Goal: Find specific page/section: Find specific page/section

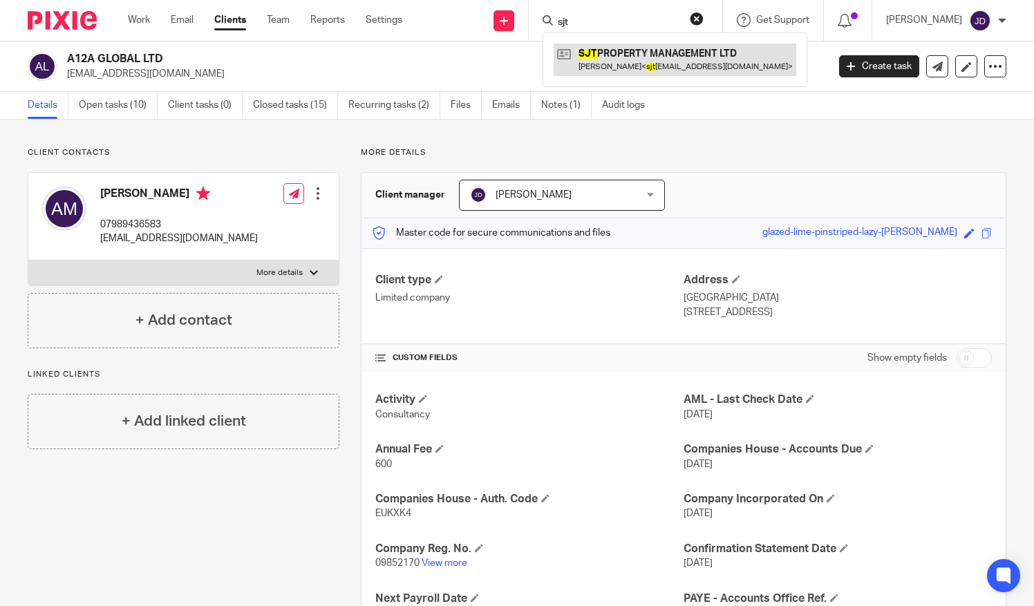
type input "sjt"
click at [642, 59] on link at bounding box center [675, 60] width 243 height 32
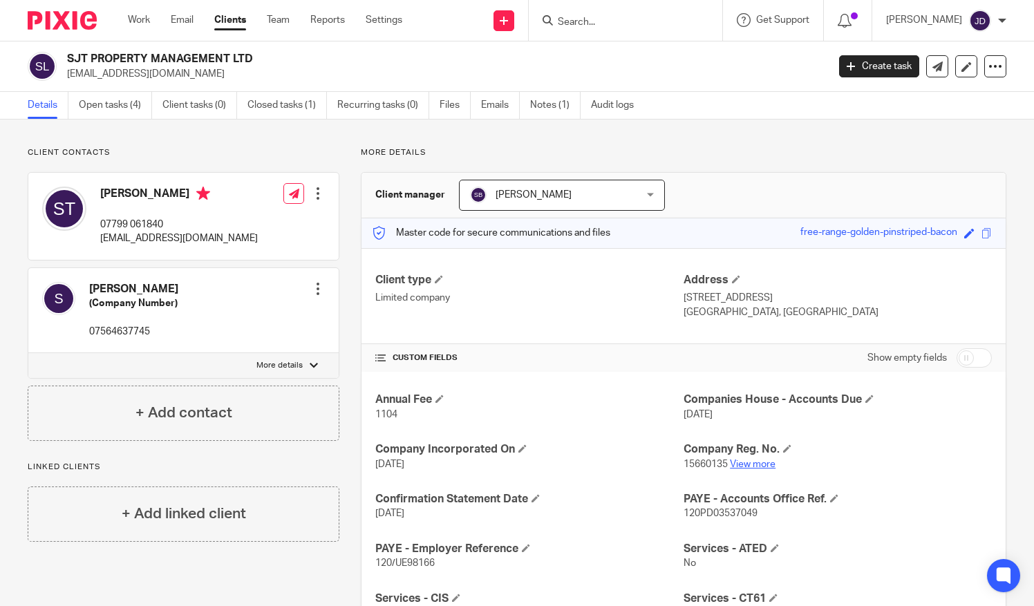
click at [752, 460] on link "View more" at bounding box center [753, 465] width 46 height 10
click at [594, 17] on input "Search" at bounding box center [618, 23] width 124 height 12
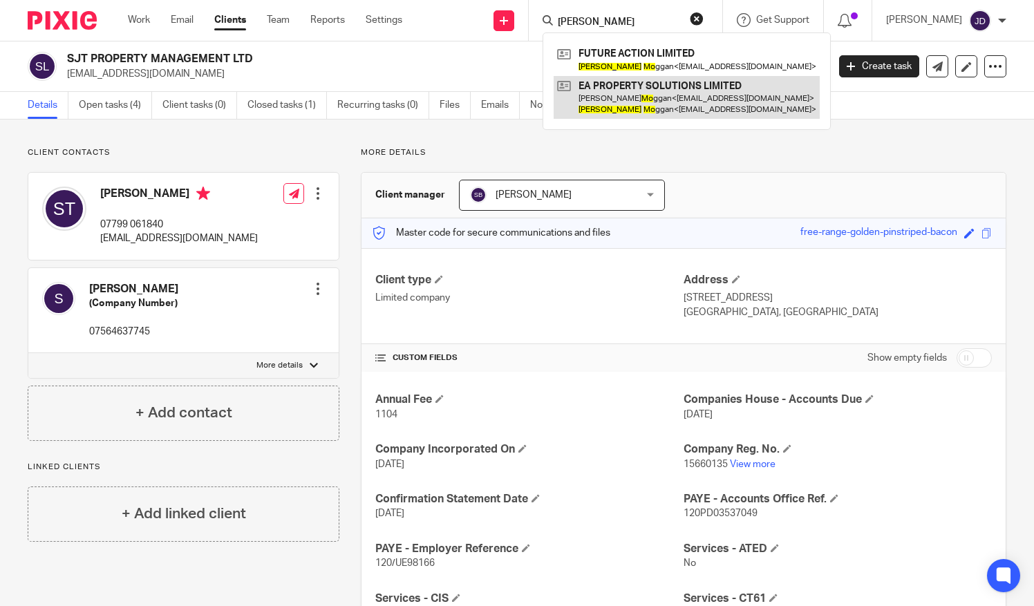
type input "neil mo"
click at [636, 88] on link at bounding box center [687, 97] width 266 height 43
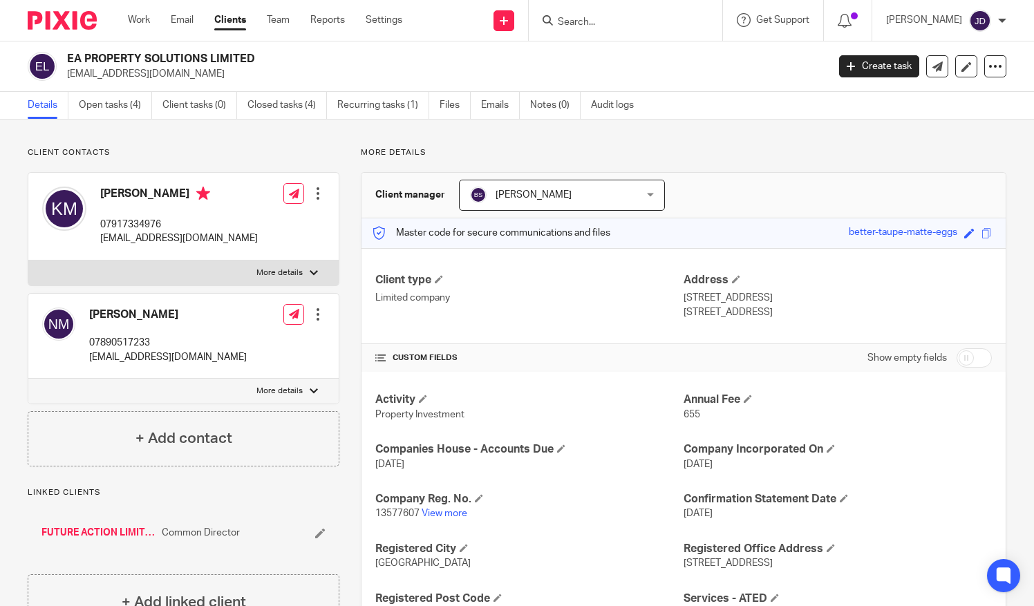
click at [595, 17] on input "Search" at bounding box center [618, 23] width 124 height 12
type input "sjt"
click at [651, 48] on link at bounding box center [675, 60] width 243 height 32
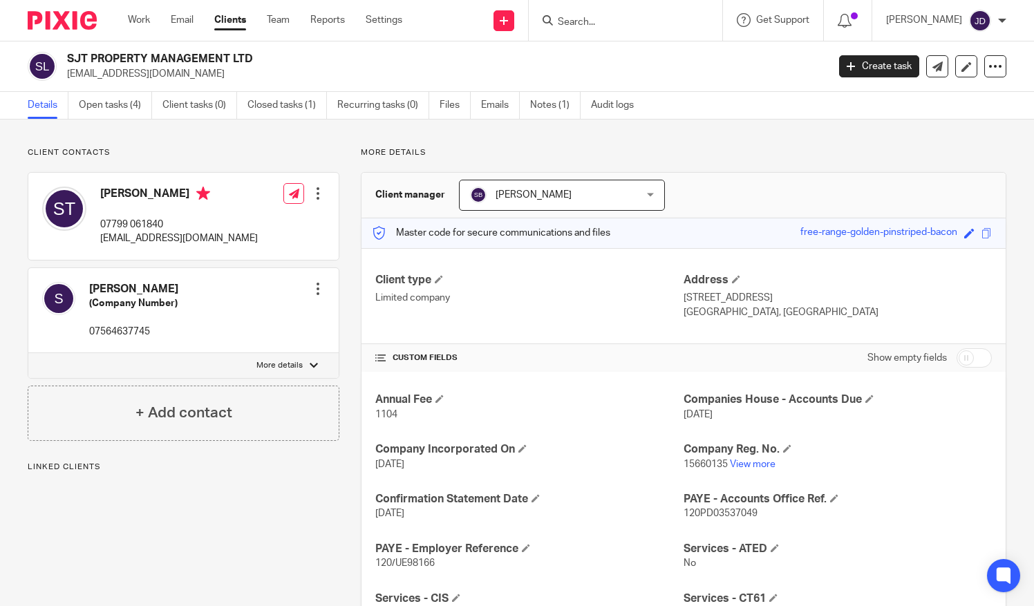
scroll to position [69, 0]
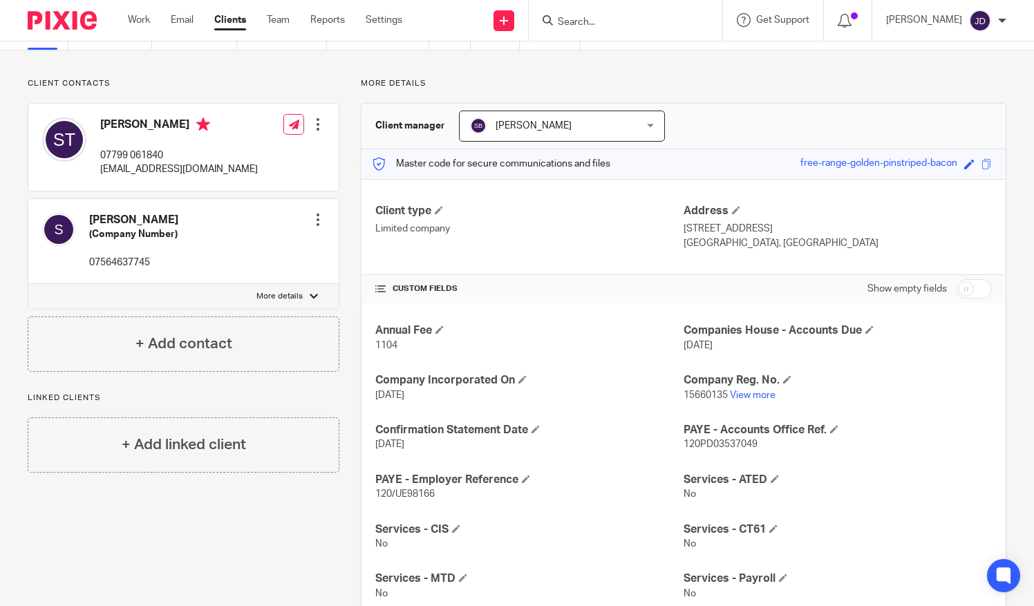
click at [301, 299] on label "More details" at bounding box center [183, 296] width 310 height 25
click at [28, 284] on input "More details" at bounding box center [28, 283] width 1 height 1
checkbox input "true"
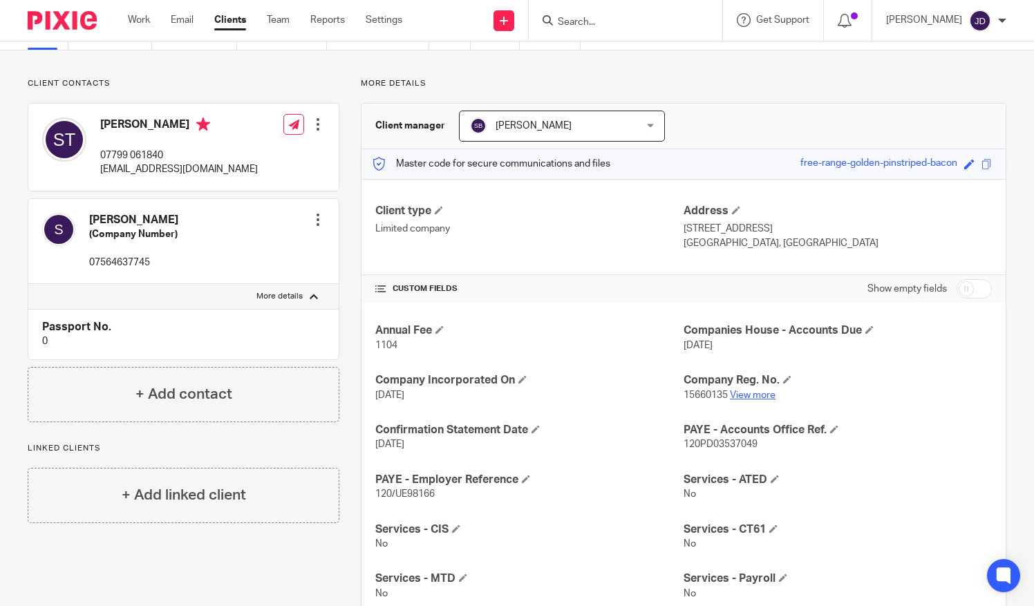
click at [753, 394] on link "View more" at bounding box center [753, 395] width 46 height 10
click at [586, 23] on input "Search" at bounding box center [618, 23] width 124 height 12
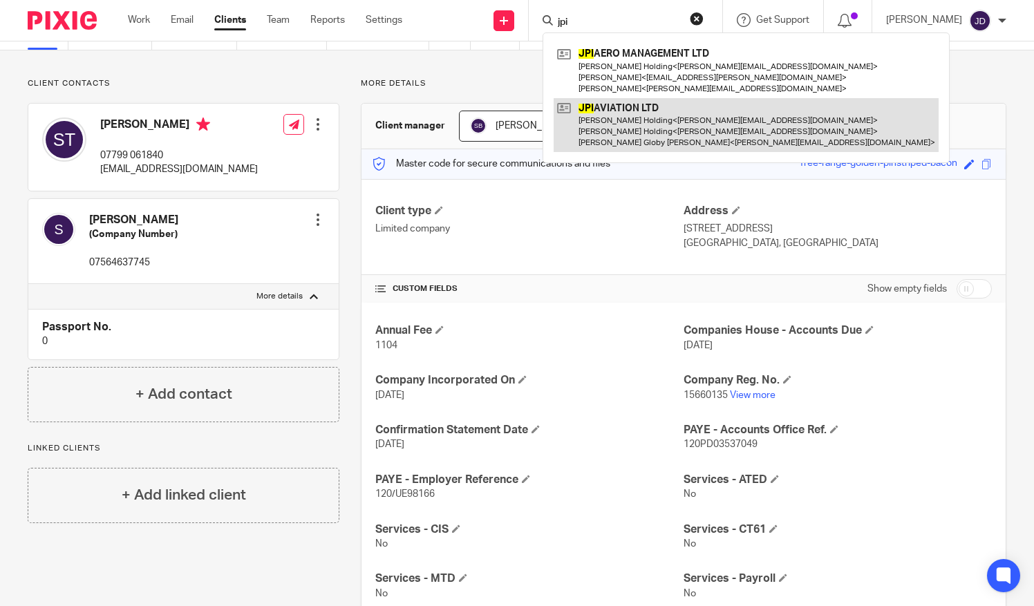
type input "jpi"
click at [638, 113] on link at bounding box center [746, 125] width 385 height 55
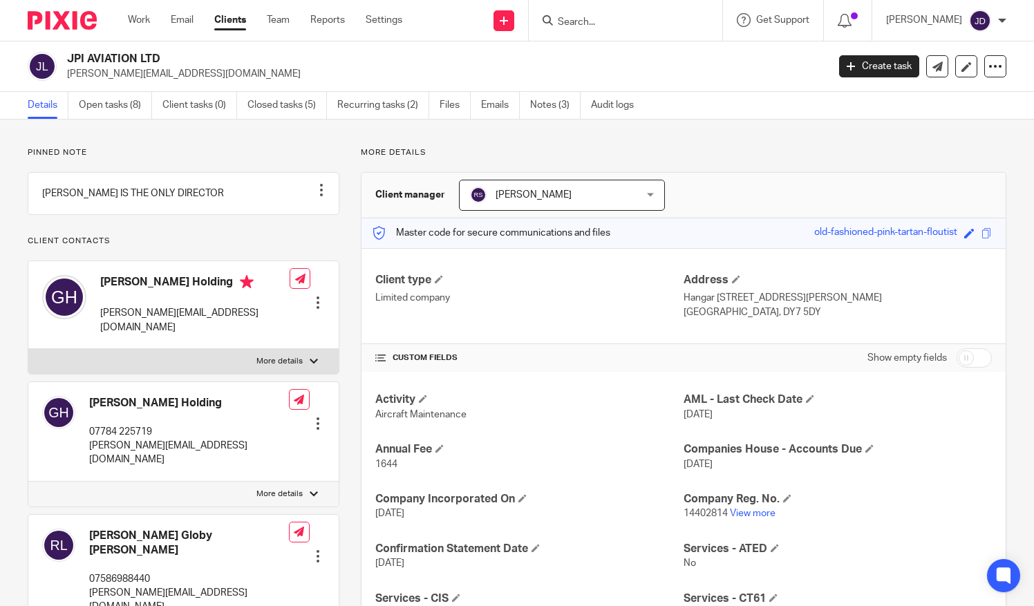
scroll to position [409, 0]
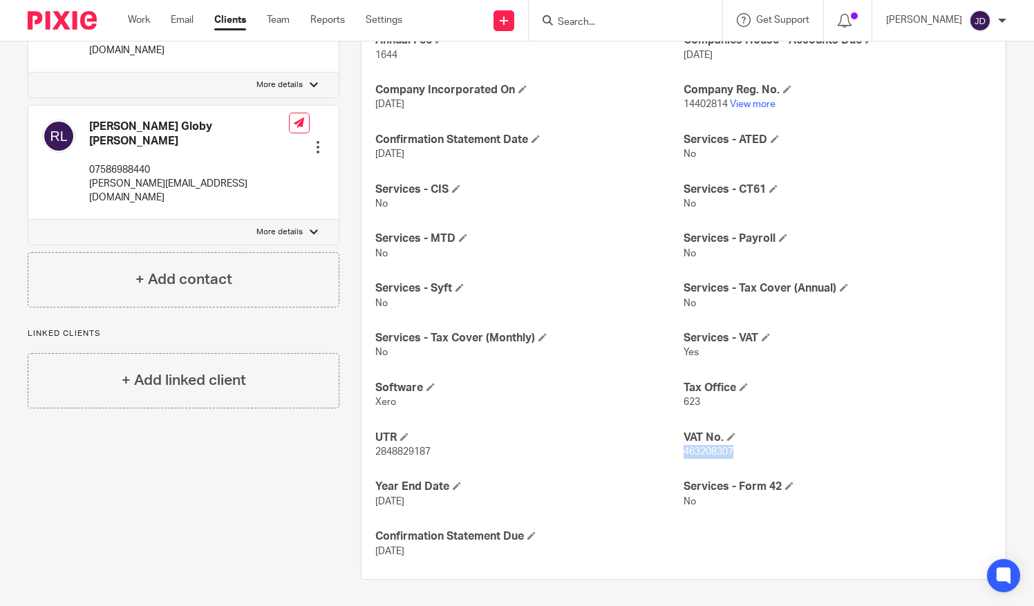
click at [679, 466] on div "Activity Aircraft Maintenance AML - Last Check Date [DATE] Annual Fee 1644 Comp…" at bounding box center [683, 271] width 644 height 616
click at [580, 25] on input "Search" at bounding box center [618, 23] width 124 height 12
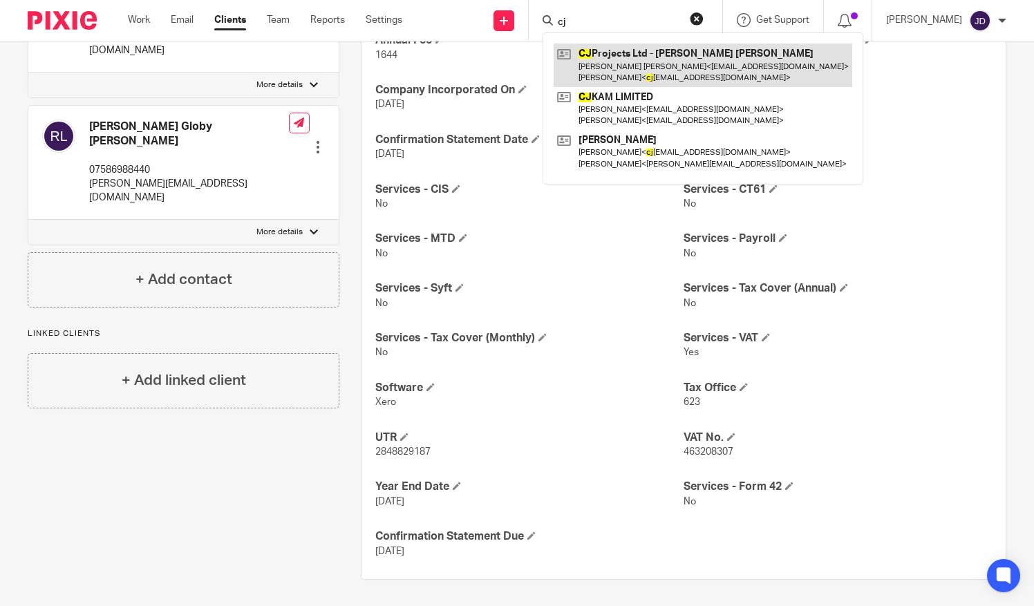
type input "cj"
click at [643, 70] on link at bounding box center [703, 65] width 299 height 43
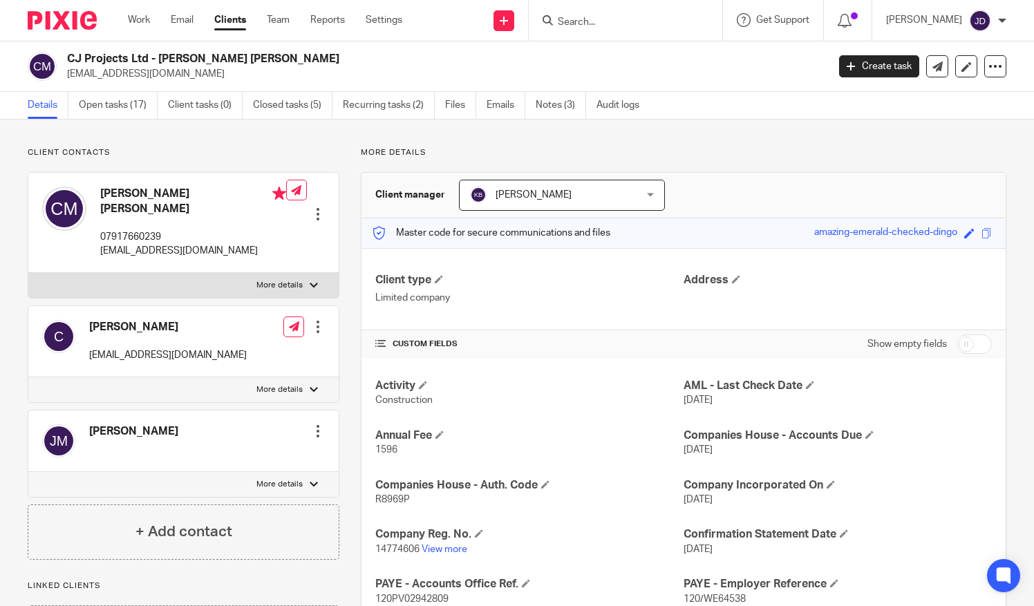
click at [997, 21] on div "[PERSON_NAME]" at bounding box center [946, 21] width 120 height 22
click at [953, 95] on span "Logout" at bounding box center [942, 96] width 31 height 10
